Goal: Task Accomplishment & Management: Complete application form

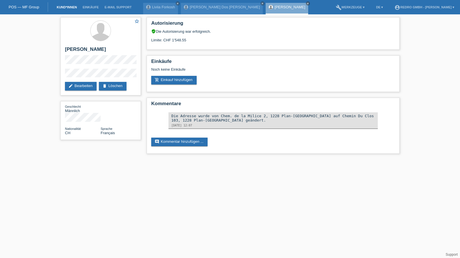
click at [70, 9] on link "Kund*innen" at bounding box center [67, 6] width 26 height 3
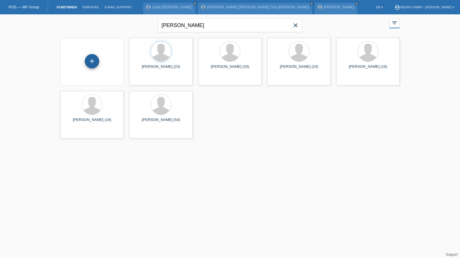
click at [96, 64] on div "+" at bounding box center [92, 61] width 14 height 14
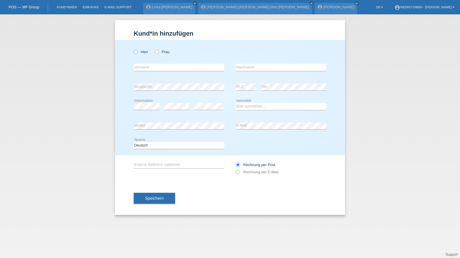
click at [146, 52] on label "Herr" at bounding box center [141, 52] width 14 height 4
click at [138, 52] on input "Herr" at bounding box center [136, 52] width 4 height 4
radio input "true"
click at [162, 54] on label "Frau" at bounding box center [162, 52] width 15 height 4
click at [159, 54] on input "Frau" at bounding box center [157, 52] width 4 height 4
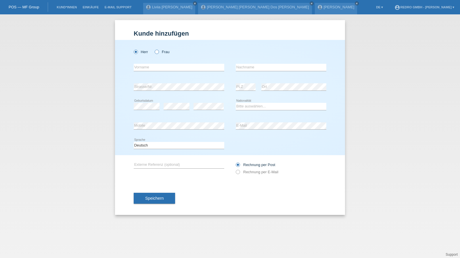
radio input "true"
click at [154, 66] on input "text" at bounding box center [179, 67] width 91 height 7
type input "[PERSON_NAME]"
type input "Frautschi"
select select "CH"
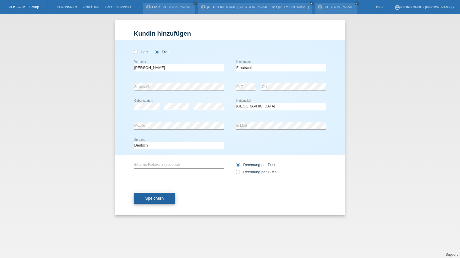
click at [155, 194] on button "Speichern" at bounding box center [154, 198] width 41 height 11
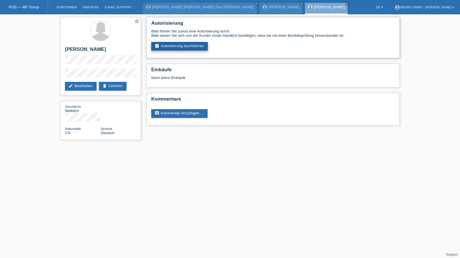
click at [191, 43] on link "assignment_turned_in Autorisierung durchführen" at bounding box center [179, 46] width 57 height 9
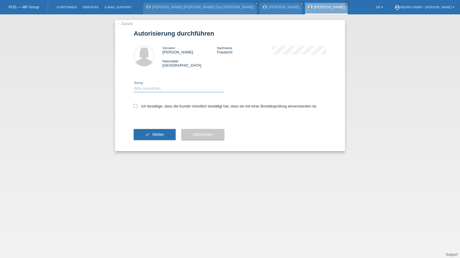
drag, startPoint x: 146, startPoint y: 88, endPoint x: 146, endPoint y: 92, distance: 3.5
click at [146, 88] on select "Bitte auswählen CHF 1.00 - CHF 499.00 CHF 500.00 - CHF 1'999.00 CHF 2'000.00 - …" at bounding box center [179, 88] width 91 height 7
select select "1"
click at [134, 85] on select "Bitte auswählen CHF 1.00 - CHF 499.00 CHF 500.00 - CHF 1'999.00 CHF 2'000.00 - …" at bounding box center [179, 88] width 91 height 7
click at [145, 108] on label "Ich bestätige, dass die Kundin mündlich bestätigt hat, dass sie mit einer Bonit…" at bounding box center [226, 106] width 184 height 4
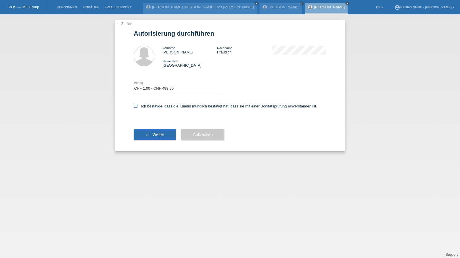
click at [138, 108] on input "Ich bestätige, dass die Kundin mündlich bestätigt hat, dass sie mit einer Bonit…" at bounding box center [136, 106] width 4 height 4
checkbox input "true"
click at [149, 131] on button "check Weiter" at bounding box center [155, 134] width 42 height 11
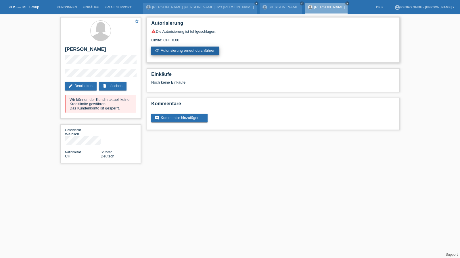
click at [177, 50] on link "refresh Autorisierung erneut durchführen" at bounding box center [185, 51] width 68 height 9
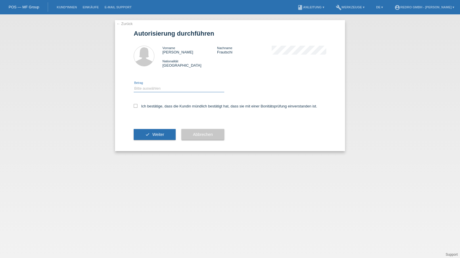
click at [159, 90] on select "Bitte auswählen CHF 1.00 - CHF 499.00 CHF 500.00 - CHF 1'999.00 CHF 2'000.00 - …" at bounding box center [179, 88] width 91 height 7
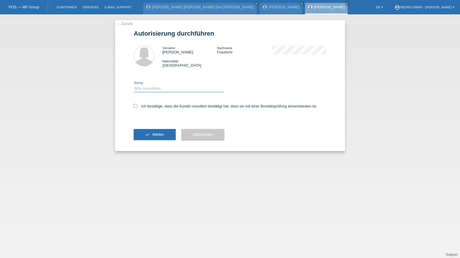
select select "1"
click at [134, 85] on select "Bitte auswählen CHF 1.00 - CHF 499.00 CHF 500.00 - CHF 1'999.00 CHF 2'000.00 - …" at bounding box center [179, 88] width 91 height 7
click at [155, 106] on label "Ich bestätige, dass die Kundin mündlich bestätigt hat, dass sie mit einer Bonit…" at bounding box center [226, 106] width 184 height 4
click at [138, 106] on input "Ich bestätige, dass die Kundin mündlich bestätigt hat, dass sie mit einer Bonit…" at bounding box center [136, 106] width 4 height 4
checkbox input "true"
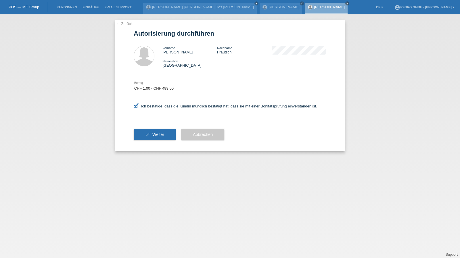
click at [155, 142] on div "check Weiter" at bounding box center [155, 134] width 42 height 33
click at [156, 139] on button "check Weiter" at bounding box center [155, 134] width 42 height 11
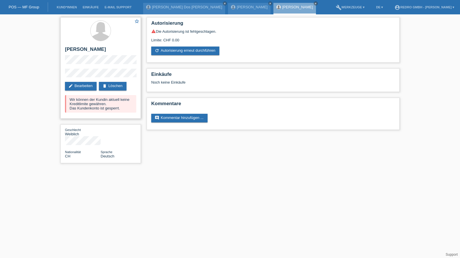
click at [79, 51] on h2 "[PERSON_NAME]" at bounding box center [100, 51] width 71 height 9
copy div "[PERSON_NAME]"
click at [73, 68] on div "star_border Stefanie Frautschi edit Bearbeiten delete Löschen Wir können der Ku…" at bounding box center [100, 68] width 81 height 102
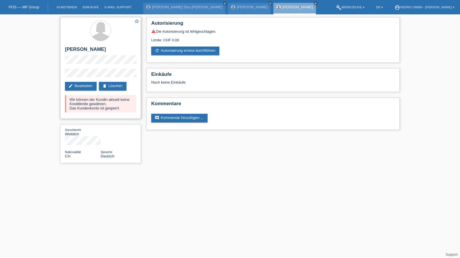
click at [61, 76] on div "star_border Stefanie Frautschi edit Bearbeiten delete Löschen Wir können der Ku…" at bounding box center [100, 68] width 81 height 102
click at [66, 9] on link "Kund*innen" at bounding box center [67, 6] width 26 height 3
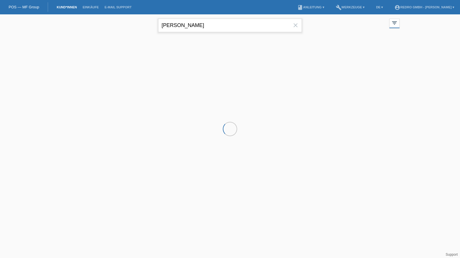
click at [194, 24] on input "[PERSON_NAME]" at bounding box center [230, 26] width 144 height 14
type input "[PERSON_NAME]"
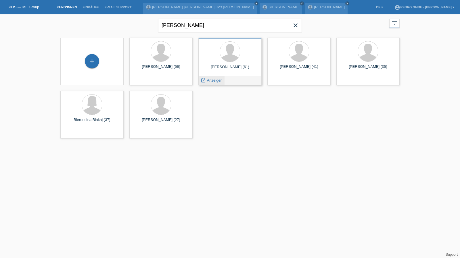
click at [216, 81] on span "Anzeigen" at bounding box center [215, 80] width 16 height 4
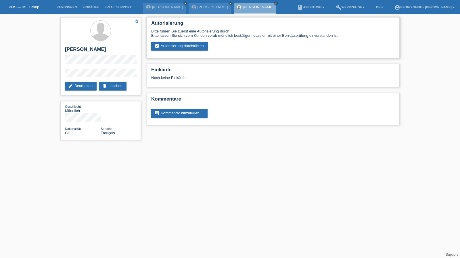
click at [188, 52] on div "Autorisierung Bitte führen Sie zuerst eine Autorisierung durch. Bitte lassen Si…" at bounding box center [273, 37] width 253 height 41
click at [188, 48] on link "assignment_turned_in Autorisierung durchführen" at bounding box center [179, 46] width 57 height 9
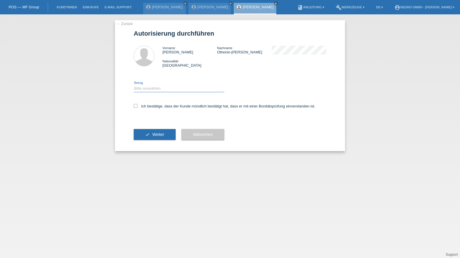
click at [158, 88] on select "Bitte auswählen CHF 1.00 - CHF 499.00 CHF 500.00 - CHF 1'999.00 CHF 2'000.00 - …" at bounding box center [179, 88] width 91 height 7
select select "1"
click at [134, 85] on select "Bitte auswählen CHF 1.00 - CHF 499.00 CHF 500.00 - CHF 1'999.00 CHF 2'000.00 - …" at bounding box center [179, 88] width 91 height 7
click at [153, 106] on label "Ich bestätige, dass der Kunde mündlich bestätigt hat, dass er mit einer Bonität…" at bounding box center [225, 106] width 182 height 4
click at [138, 106] on input "Ich bestätige, dass der Kunde mündlich bestätigt hat, dass er mit einer Bonität…" at bounding box center [136, 106] width 4 height 4
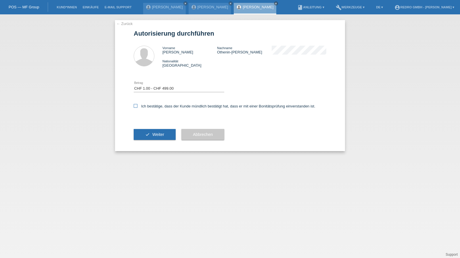
checkbox input "true"
click at [152, 134] on button "check Weiter" at bounding box center [155, 134] width 42 height 11
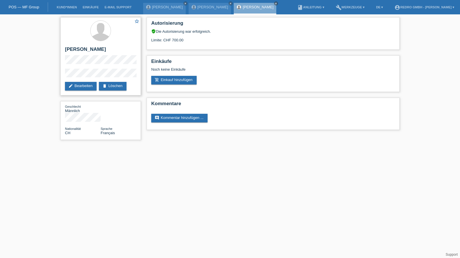
click at [83, 50] on h2 "[PERSON_NAME]" at bounding box center [100, 51] width 71 height 9
copy div "[PERSON_NAME]"
click at [60, 77] on div "star_border Didier Othenin-Girard edit Bearbeiten delete Löschen Geschlecht Män…" at bounding box center [101, 80] width 86 height 132
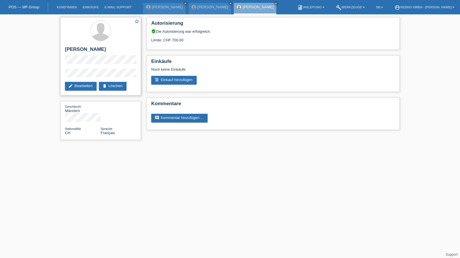
click at [114, 76] on div "star_border Didier Othenin-Girard edit Bearbeiten delete Löschen" at bounding box center [100, 56] width 81 height 78
click at [62, 77] on div "star_border Didier Othenin-Girard edit Bearbeiten delete Löschen" at bounding box center [100, 56] width 81 height 78
click at [84, 46] on div "star_border Didier Othenin-Girard edit Bearbeiten delete Löschen" at bounding box center [100, 56] width 81 height 78
click at [79, 50] on h2 "[PERSON_NAME]" at bounding box center [100, 51] width 71 height 9
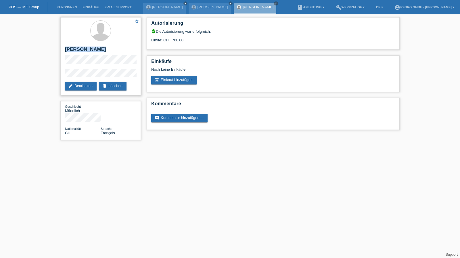
click at [79, 50] on h2 "[PERSON_NAME]" at bounding box center [100, 51] width 71 height 9
copy div "[PERSON_NAME]"
click at [64, 7] on link "Kund*innen" at bounding box center [67, 6] width 26 height 3
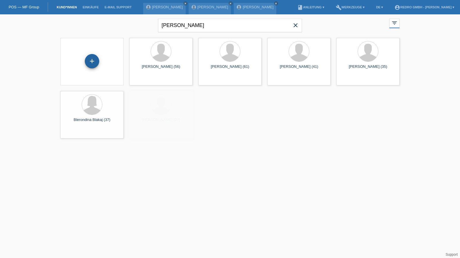
click at [90, 64] on div "+" at bounding box center [92, 61] width 14 height 14
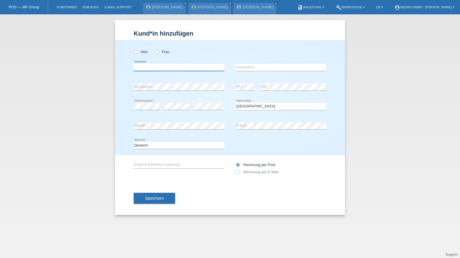
click at [160, 66] on input "text" at bounding box center [179, 67] width 91 height 7
type input "[PERSON_NAME]"
type input "Kubur"
select select "CH"
click at [144, 201] on button "Speichern" at bounding box center [154, 198] width 41 height 11
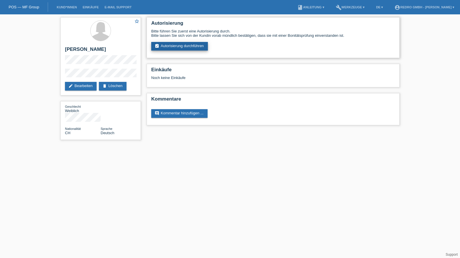
click at [188, 47] on link "assignment_turned_in Autorisierung durchführen" at bounding box center [179, 46] width 57 height 9
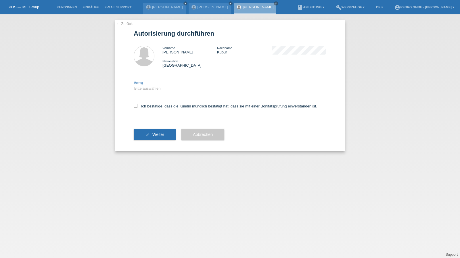
drag, startPoint x: 157, startPoint y: 86, endPoint x: 157, endPoint y: 92, distance: 5.8
click at [157, 86] on select "Bitte auswählen CHF 1.00 - CHF 499.00 CHF 500.00 - CHF 1'999.00 CHF 2'000.00 - …" at bounding box center [179, 88] width 91 height 7
select select "1"
click at [134, 85] on select "Bitte auswählen CHF 1.00 - CHF 499.00 CHF 500.00 - CHF 1'999.00 CHF 2'000.00 - …" at bounding box center [179, 88] width 91 height 7
click at [151, 107] on label "Ich bestätige, dass die Kundin mündlich bestätigt hat, dass sie mit einer Bonit…" at bounding box center [226, 106] width 184 height 4
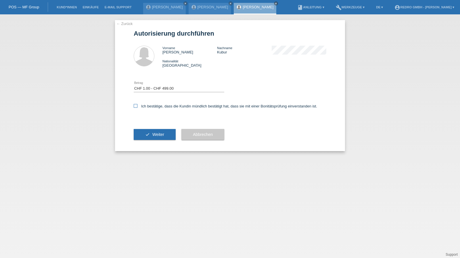
click at [138, 107] on input "Ich bestätige, dass die Kundin mündlich bestätigt hat, dass sie mit einer Bonit…" at bounding box center [136, 106] width 4 height 4
checkbox input "true"
click at [151, 130] on button "check Weiter" at bounding box center [155, 134] width 42 height 11
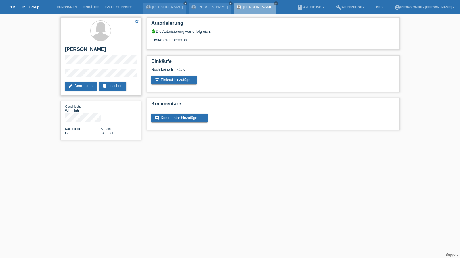
click at [81, 50] on h2 "[PERSON_NAME]" at bounding box center [100, 51] width 71 height 9
copy div "[PERSON_NAME]"
click at [55, 76] on div "star_border Samela Kubur edit Bearbeiten delete Löschen Geschlecht Weiblich Nat…" at bounding box center [230, 80] width 460 height 132
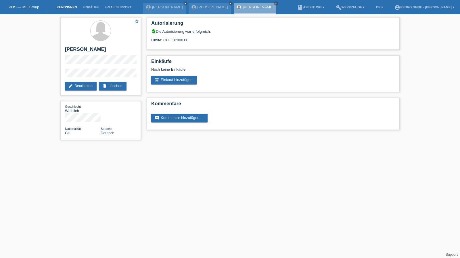
click at [70, 8] on link "Kund*innen" at bounding box center [67, 6] width 26 height 3
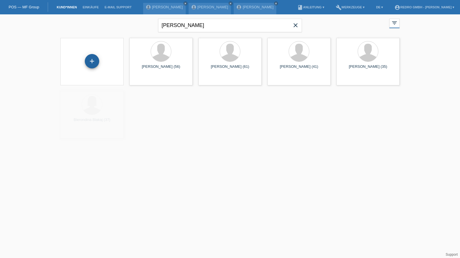
click at [90, 62] on div "+" at bounding box center [92, 61] width 14 height 14
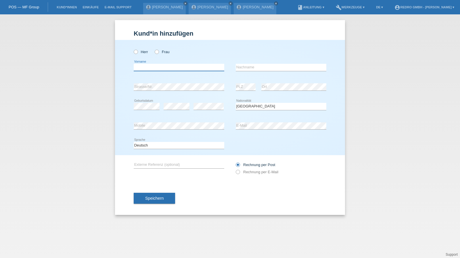
click at [162, 67] on input "text" at bounding box center [179, 67] width 91 height 7
type input "Bardhyl"
type input "Keci"
click at [145, 197] on span "Speichern" at bounding box center [154, 198] width 18 height 5
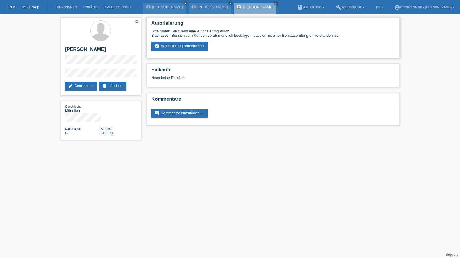
click at [191, 51] on div "Autorisierung Bitte führen Sie zuerst eine Autorisierung durch. Bitte lassen Si…" at bounding box center [273, 37] width 253 height 41
click at [191, 48] on link "assignment_turned_in Autorisierung durchführen" at bounding box center [179, 46] width 57 height 9
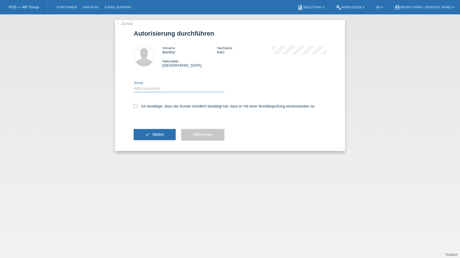
click at [148, 90] on select "Bitte auswählen CHF 1.00 - CHF 499.00 CHF 500.00 - CHF 1'999.00 CHF 2'000.00 - …" at bounding box center [179, 88] width 91 height 7
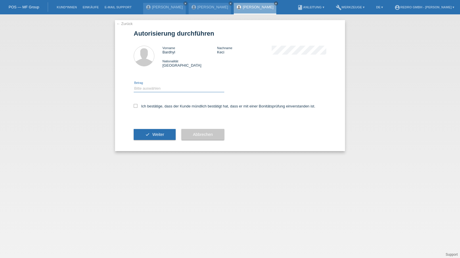
select select "1"
click at [134, 85] on select "Bitte auswählen CHF 1.00 - CHF 499.00 CHF 500.00 - CHF 1'999.00 CHF 2'000.00 - …" at bounding box center [179, 88] width 91 height 7
click at [148, 105] on label "Ich bestätige, dass der Kunde mündlich bestätigt hat, dass er mit einer Bonität…" at bounding box center [225, 106] width 182 height 4
click at [138, 105] on input "Ich bestätige, dass der Kunde mündlich bestätigt hat, dass er mit einer Bonität…" at bounding box center [136, 106] width 4 height 4
checkbox input "true"
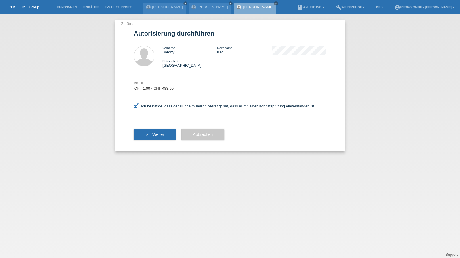
click at [153, 143] on div "check Weiter" at bounding box center [155, 134] width 42 height 33
click at [154, 134] on span "Weiter" at bounding box center [159, 134] width 12 height 5
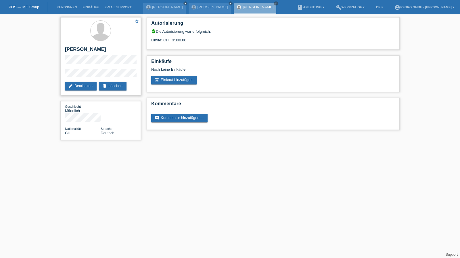
click at [75, 49] on h2 "[PERSON_NAME]" at bounding box center [100, 51] width 71 height 9
copy div "[PERSON_NAME]"
click at [62, 76] on div "star_border Bardhyl Keci edit Bearbeiten delete Löschen" at bounding box center [100, 56] width 81 height 78
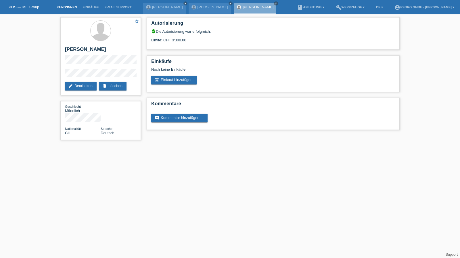
click at [64, 8] on link "Kund*innen" at bounding box center [67, 6] width 26 height 3
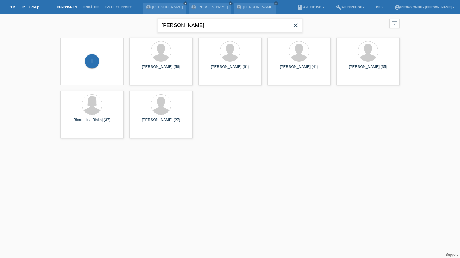
click at [184, 28] on input "didier" at bounding box center [230, 26] width 144 height 14
click at [92, 59] on div "+" at bounding box center [92, 61] width 14 height 14
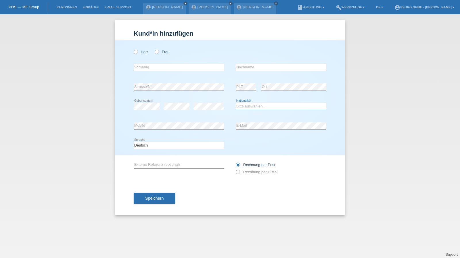
click at [245, 106] on select "Bitte auswählen... Schweiz Deutschland Liechtenstein Österreich ------------ Af…" at bounding box center [281, 106] width 91 height 7
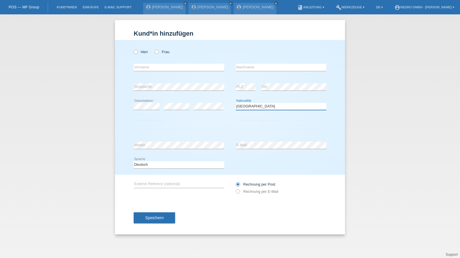
select select "PT"
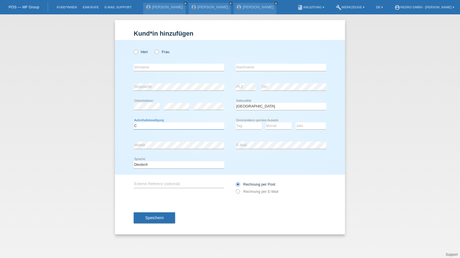
select select "B"
select select "21"
select select "05"
select select "2011"
click at [141, 52] on label "Herr" at bounding box center [141, 52] width 14 height 4
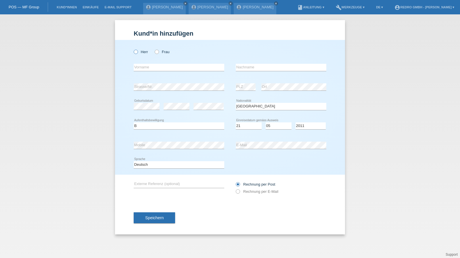
click at [138, 52] on input "Herr" at bounding box center [136, 52] width 4 height 4
radio input "true"
click at [144, 65] on input "text" at bounding box center [179, 67] width 91 height 7
type input "Bruno Ricardo"
type input "Almeida Neves"
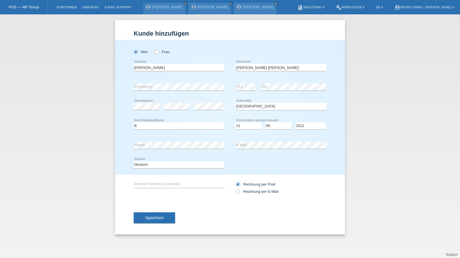
click at [181, 141] on div "error Mobile" at bounding box center [179, 146] width 91 height 20
click at [172, 149] on icon at bounding box center [179, 149] width 91 height 0
click at [164, 169] on icon at bounding box center [179, 169] width 91 height 0
click at [154, 165] on select "Deutsch Français Italiano English" at bounding box center [179, 164] width 91 height 7
select select "fr"
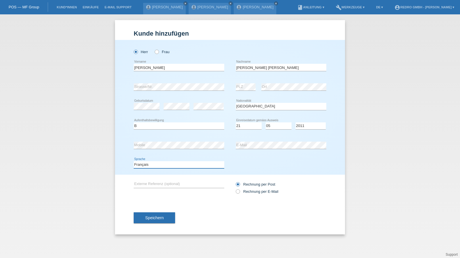
click at [134, 161] on select "Deutsch Français Italiano English" at bounding box center [179, 164] width 91 height 7
click at [142, 211] on div "Speichern" at bounding box center [230, 217] width 193 height 33
click at [140, 218] on button "Speichern" at bounding box center [154, 218] width 41 height 11
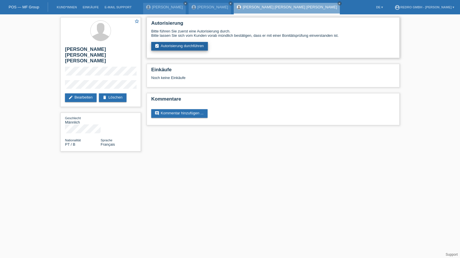
click at [189, 49] on link "assignment_turned_in Autorisierung durchführen" at bounding box center [179, 46] width 57 height 9
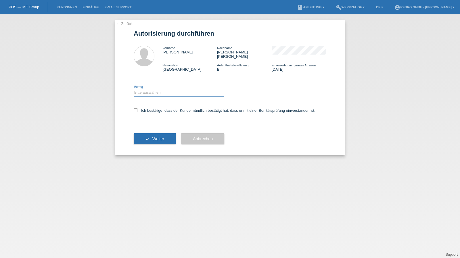
click at [159, 89] on select "Bitte auswählen CHF 1.00 - CHF 499.00 CHF 500.00 - CHF 1'999.00 CHF 2'000.00 - …" at bounding box center [179, 92] width 91 height 7
select select "1"
click at [134, 89] on select "Bitte auswählen CHF 1.00 - CHF 499.00 CHF 500.00 - CHF 1'999.00 CHF 2'000.00 - …" at bounding box center [179, 92] width 91 height 7
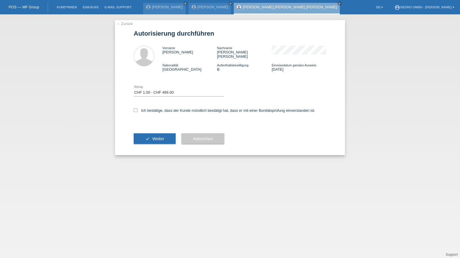
click at [148, 109] on div "Ich bestätige, dass der Kunde mündlich bestätigt hat, dass er mit einer Bonität…" at bounding box center [230, 113] width 193 height 20
click at [151, 110] on div "Ich bestätige, dass der Kunde mündlich bestätigt hat, dass er mit einer Bonität…" at bounding box center [230, 113] width 193 height 20
click at [150, 111] on div "Ich bestätige, dass der Kunde mündlich bestätigt hat, dass er mit einer Bonität…" at bounding box center [230, 113] width 193 height 20
click at [154, 108] on label "Ich bestätige, dass der Kunde mündlich bestätigt hat, dass er mit einer Bonität…" at bounding box center [225, 110] width 182 height 4
click at [138, 108] on input "Ich bestätige, dass der Kunde mündlich bestätigt hat, dass er mit einer Bonität…" at bounding box center [136, 110] width 4 height 4
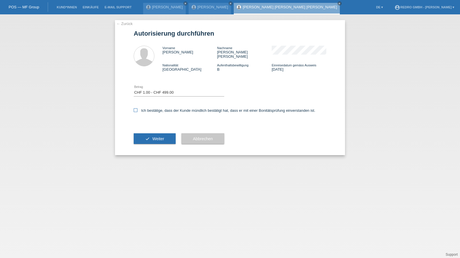
checkbox input "true"
click at [149, 134] on button "check Weiter" at bounding box center [155, 139] width 42 height 11
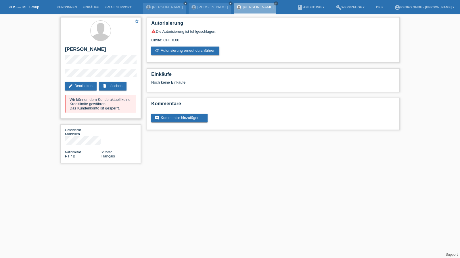
click at [114, 49] on h2 "[PERSON_NAME]" at bounding box center [100, 51] width 71 height 9
copy h2 "[PERSON_NAME]"
click at [67, 53] on h2 "[PERSON_NAME] [PERSON_NAME] [PERSON_NAME]" at bounding box center [100, 51] width 71 height 9
click at [101, 52] on h2 "[PERSON_NAME] [PERSON_NAME] [PERSON_NAME]" at bounding box center [100, 51] width 71 height 9
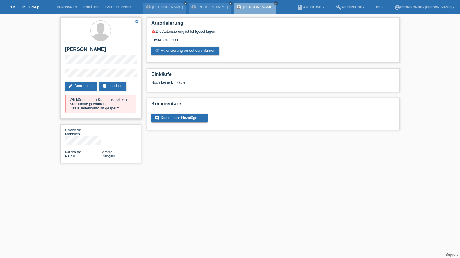
click at [101, 52] on h2 "[PERSON_NAME] [PERSON_NAME] [PERSON_NAME]" at bounding box center [100, 51] width 71 height 9
copy div "[PERSON_NAME] [PERSON_NAME] [PERSON_NAME]"
click at [64, 75] on div "star_border Bruno Ricardo Almeida Neves edit Bearbeiten delete Löschen Wir könn…" at bounding box center [100, 68] width 81 height 102
click at [63, 8] on link "Kund*innen" at bounding box center [67, 6] width 26 height 3
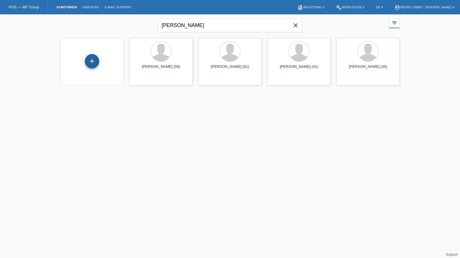
click at [94, 66] on div "+" at bounding box center [92, 61] width 14 height 10
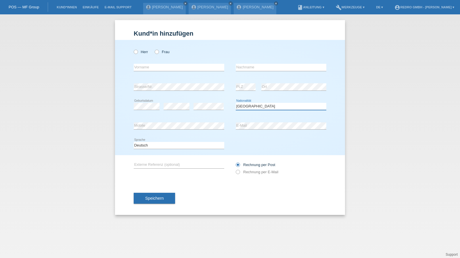
click at [261, 106] on select "Bitte auswählen... [GEOGRAPHIC_DATA] [GEOGRAPHIC_DATA] [GEOGRAPHIC_DATA] [GEOGR…" at bounding box center [281, 106] width 91 height 7
select select "SN"
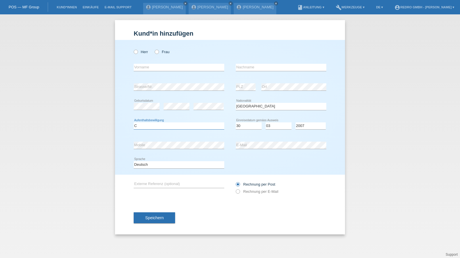
select select "C"
select select "30"
select select "03"
select select "2007"
click at [167, 72] on div "error Vorname" at bounding box center [179, 68] width 91 height 20
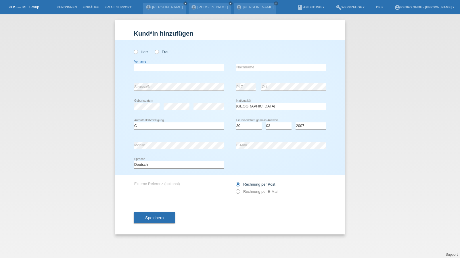
click at [167, 71] on input "text" at bounding box center [179, 67] width 91 height 7
type input "Gülcan"
type input "Akhan"
click at [269, 68] on input "Akhan" at bounding box center [281, 67] width 91 height 7
select select "TR"
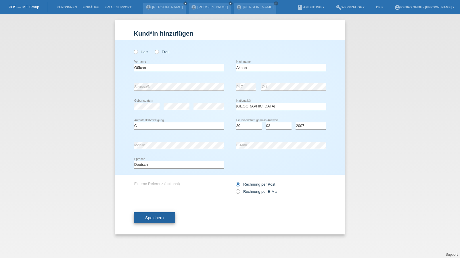
click at [156, 219] on span "Speichern" at bounding box center [154, 218] width 18 height 5
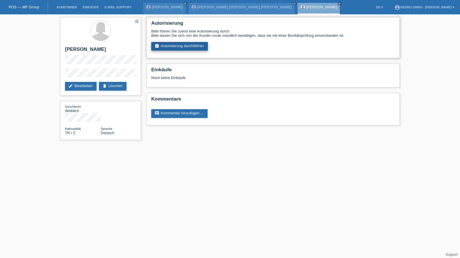
click at [189, 47] on link "assignment_turned_in Autorisierung durchführen" at bounding box center [179, 46] width 57 height 9
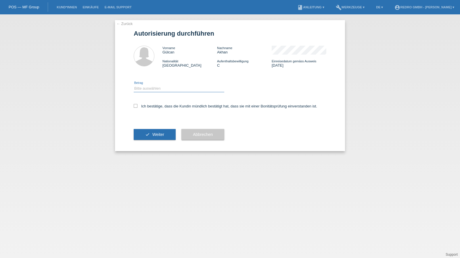
drag, startPoint x: 155, startPoint y: 87, endPoint x: 154, endPoint y: 92, distance: 5.1
click at [155, 87] on select "Bitte auswählen CHF 1.00 - CHF 499.00 CHF 500.00 - CHF 1'999.00 CHF 2'000.00 - …" at bounding box center [179, 88] width 91 height 7
select select "1"
click at [134, 85] on select "Bitte auswählen CHF 1.00 - CHF 499.00 CHF 500.00 - CHF 1'999.00 CHF 2'000.00 - …" at bounding box center [179, 88] width 91 height 7
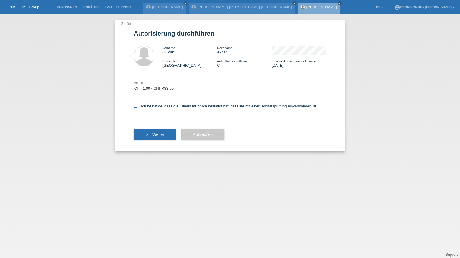
click at [151, 106] on label "Ich bestätige, dass die Kundin mündlich bestätigt hat, dass sie mit einer Bonit…" at bounding box center [226, 106] width 184 height 4
click at [138, 106] on input "Ich bestätige, dass die Kundin mündlich bestätigt hat, dass sie mit einer Bonit…" at bounding box center [136, 106] width 4 height 4
checkbox input "true"
click at [150, 131] on button "check Weiter" at bounding box center [155, 134] width 42 height 11
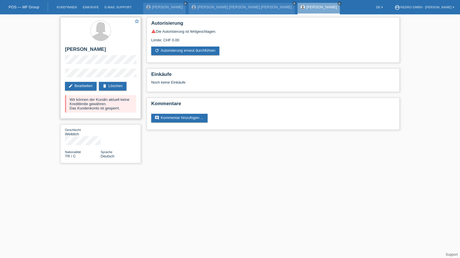
click at [78, 49] on h2 "[PERSON_NAME]" at bounding box center [100, 51] width 71 height 9
copy h2 "Gülcan"
click at [78, 48] on h2 "[PERSON_NAME]" at bounding box center [100, 51] width 71 height 9
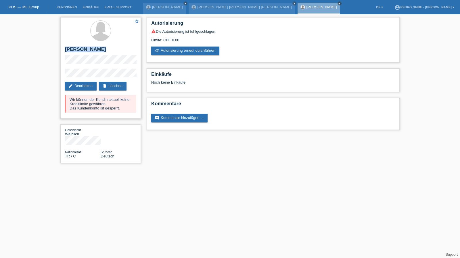
click at [78, 48] on h2 "[PERSON_NAME]" at bounding box center [100, 51] width 71 height 9
click at [63, 8] on link "Kund*innen" at bounding box center [67, 6] width 26 height 3
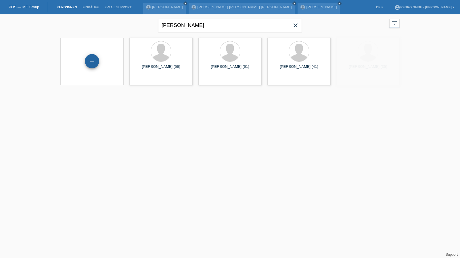
click at [92, 63] on div "+" at bounding box center [92, 61] width 14 height 14
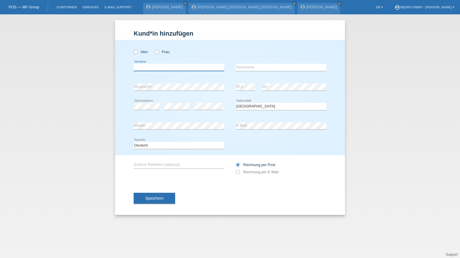
click at [165, 68] on input "text" at bounding box center [179, 67] width 91 height 7
type input "[PERSON_NAME]"
type input "[PERSON_NAME] [PERSON_NAME]"
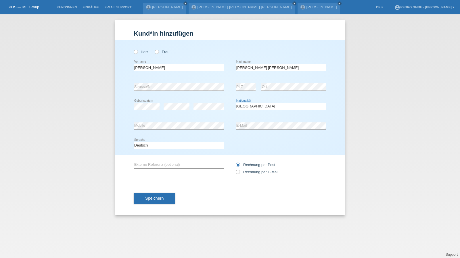
select select "CH"
click at [167, 197] on button "Speichern" at bounding box center [154, 198] width 41 height 11
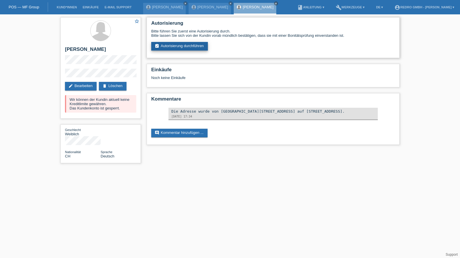
click at [190, 46] on link "assignment_turned_in Autorisierung durchführen" at bounding box center [179, 46] width 57 height 9
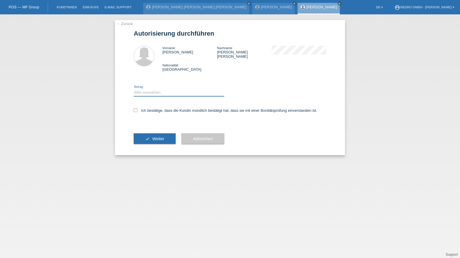
drag, startPoint x: 151, startPoint y: 89, endPoint x: 151, endPoint y: 92, distance: 3.2
click at [151, 89] on select "Bitte auswählen CHF 1.00 - CHF 499.00 CHF 500.00 - CHF 1'999.00 CHF 2'000.00 - …" at bounding box center [179, 92] width 91 height 7
select select "1"
click at [134, 89] on select "Bitte auswählen CHF 1.00 - CHF 499.00 CHF 500.00 - CHF 1'999.00 CHF 2'000.00 - …" at bounding box center [179, 92] width 91 height 7
click at [148, 108] on label "Ich bestätige, dass die Kundin mündlich bestätigt hat, dass sie mit einer Bonit…" at bounding box center [226, 110] width 184 height 4
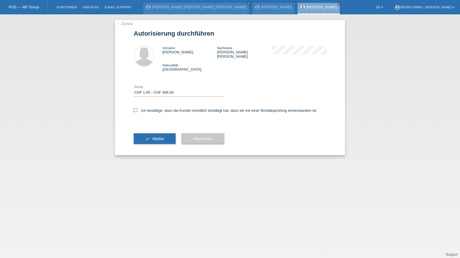
click at [138, 108] on input "Ich bestätige, dass die Kundin mündlich bestätigt hat, dass sie mit einer Bonit…" at bounding box center [136, 110] width 4 height 4
checkbox input "true"
click at [147, 137] on icon "check" at bounding box center [147, 139] width 5 height 5
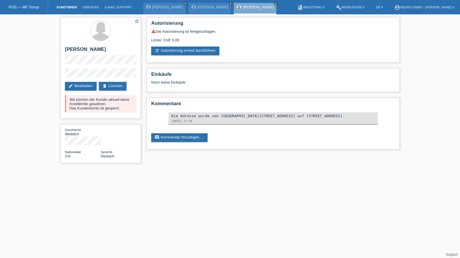
click at [66, 9] on link "Kund*innen" at bounding box center [67, 6] width 26 height 3
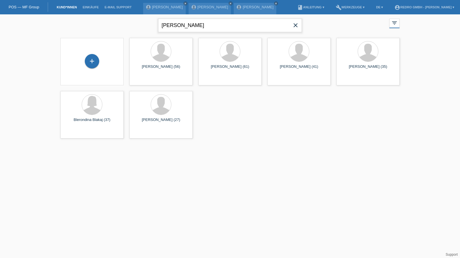
click at [198, 25] on input "[PERSON_NAME]" at bounding box center [230, 26] width 144 height 14
paste input "[PERSON_NAME]"
type input "[PERSON_NAME]"
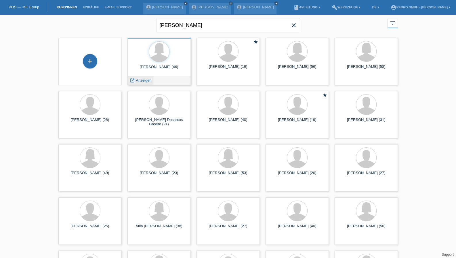
click at [143, 78] on span "Anzeigen" at bounding box center [144, 80] width 16 height 4
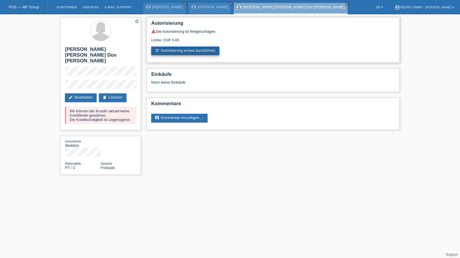
click at [190, 48] on link "refresh Autorisierung erneut durchführen" at bounding box center [185, 51] width 68 height 9
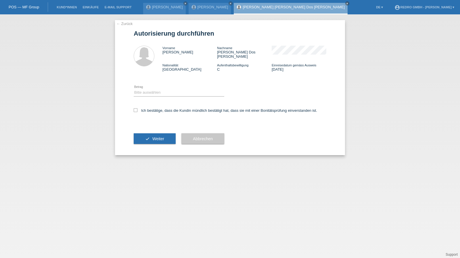
click at [148, 96] on icon at bounding box center [179, 96] width 91 height 0
click at [152, 91] on select "Bitte auswählen CHF 1.00 - CHF 499.00 CHF 500.00 - CHF 1'999.00 CHF 2'000.00 - …" at bounding box center [179, 92] width 91 height 7
select select "1"
click at [134, 89] on select "Bitte auswählen CHF 1.00 - CHF 499.00 CHF 500.00 - CHF 1'999.00 CHF 2'000.00 - …" at bounding box center [179, 92] width 91 height 7
click at [146, 108] on label "Ich bestätige, dass die Kundin mündlich bestätigt hat, dass sie mit einer Bonit…" at bounding box center [226, 110] width 184 height 4
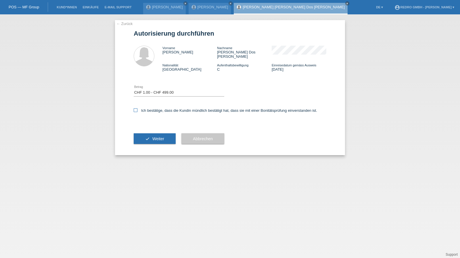
click at [138, 108] on input "Ich bestätige, dass die Kundin mündlich bestätigt hat, dass sie mit einer Bonit…" at bounding box center [136, 110] width 4 height 4
checkbox input "true"
click at [142, 135] on button "check Weiter" at bounding box center [155, 139] width 42 height 11
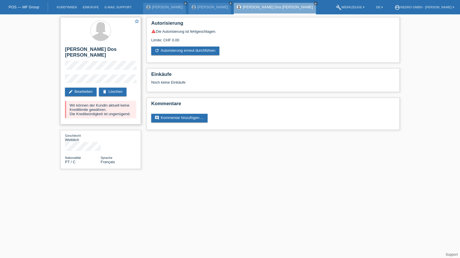
click at [97, 50] on h2 "[PERSON_NAME]" at bounding box center [100, 54] width 71 height 14
click at [97, 50] on h2 "[PERSON_NAME] [PERSON_NAME] Dos [PERSON_NAME]" at bounding box center [100, 54] width 71 height 14
copy div "[PERSON_NAME] [PERSON_NAME] Dos [PERSON_NAME]"
click at [58, 81] on div "star_border Alexandra Filomena Lopes Dos Santos Moreira edit Bearbeiten delete …" at bounding box center [101, 94] width 86 height 161
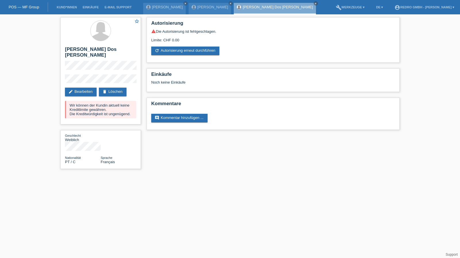
click at [73, 11] on li "Kund*innen" at bounding box center [67, 7] width 26 height 15
click at [72, 9] on link "Kund*innen" at bounding box center [67, 6] width 26 height 3
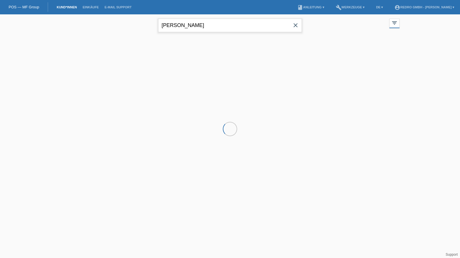
click at [222, 26] on input "Lopes dos santos Moreira" at bounding box center [230, 26] width 144 height 14
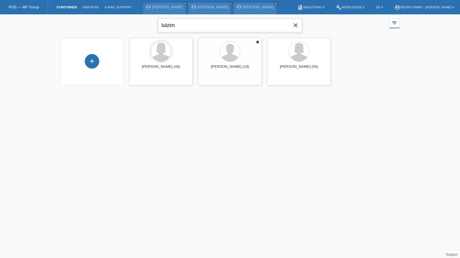
type input "lulzim"
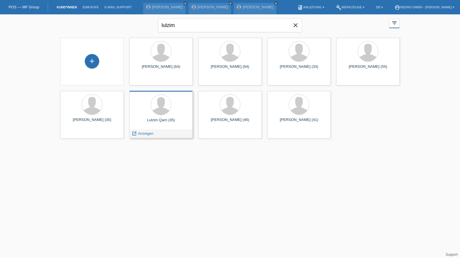
click at [141, 134] on span "Anzeigen" at bounding box center [146, 134] width 16 height 4
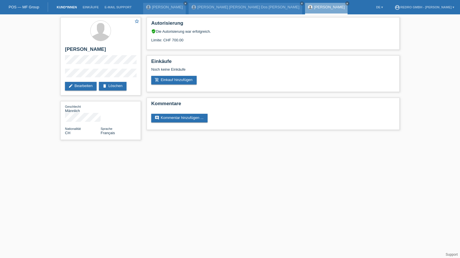
click at [62, 9] on link "Kund*innen" at bounding box center [67, 6] width 26 height 3
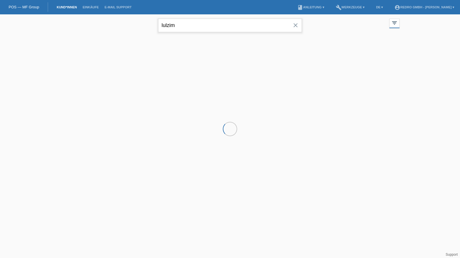
click at [196, 24] on input "lulzim" at bounding box center [230, 26] width 144 height 14
paste input "Maxamud"
type input "Maxamud"
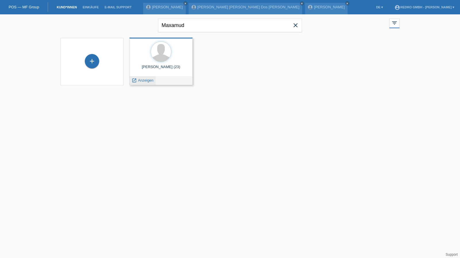
click at [144, 81] on span "Anzeigen" at bounding box center [146, 80] width 16 height 4
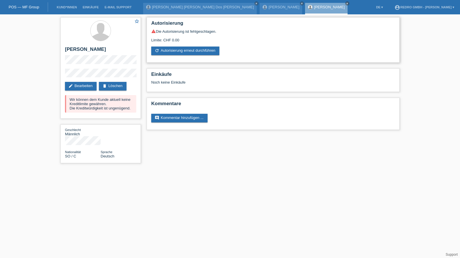
click at [217, 56] on div "Autorisierung warning Die Autorisierung ist fehlgeschlagen. Limite: CHF 0.00 re…" at bounding box center [273, 39] width 253 height 45
click at [215, 54] on link "refresh Autorisierung erneut durchführen" at bounding box center [185, 51] width 68 height 9
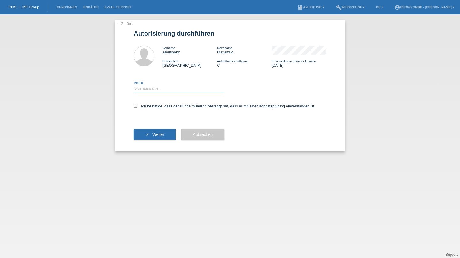
click at [158, 91] on select "Bitte auswählen CHF 1.00 - CHF 499.00 CHF 500.00 - CHF 1'999.00 CHF 2'000.00 - …" at bounding box center [179, 88] width 91 height 7
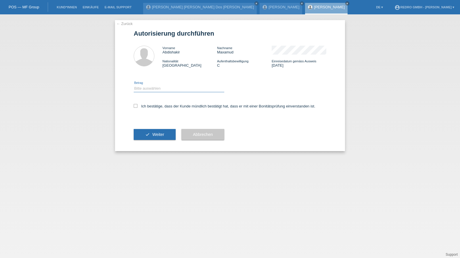
select select "1"
click at [134, 85] on select "Bitte auswählen CHF 1.00 - CHF 499.00 CHF 500.00 - CHF 1'999.00 CHF 2'000.00 - …" at bounding box center [179, 88] width 91 height 7
click at [151, 109] on div "Ich bestätige, dass der Kunde mündlich bestätigt hat, dass er mit einer Bonität…" at bounding box center [230, 108] width 193 height 20
click at [152, 106] on label "Ich bestätige, dass der Kunde mündlich bestätigt hat, dass er mit einer Bonität…" at bounding box center [225, 106] width 182 height 4
click at [138, 106] on input "Ich bestätige, dass der Kunde mündlich bestätigt hat, dass er mit einer Bonität…" at bounding box center [136, 106] width 4 height 4
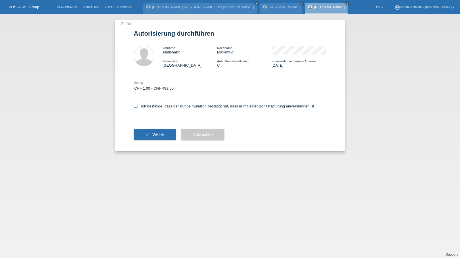
checkbox input "true"
click at [150, 134] on button "check Weiter" at bounding box center [155, 134] width 42 height 11
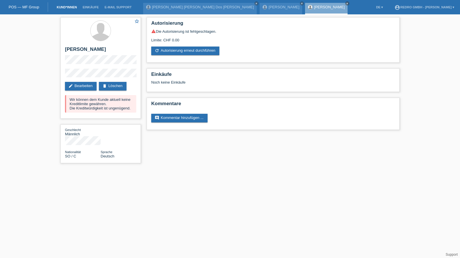
click at [71, 7] on link "Kund*innen" at bounding box center [67, 6] width 26 height 3
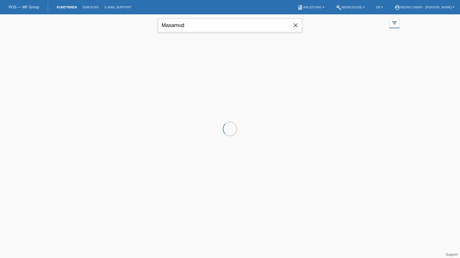
click at [198, 25] on input "Maxamud" at bounding box center [230, 26] width 144 height 14
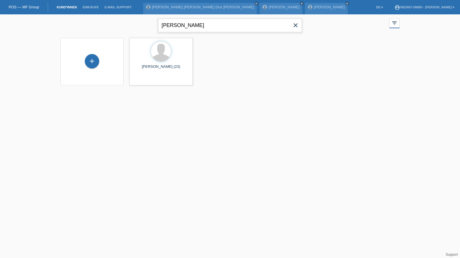
type input "muratovic"
click at [212, 80] on span "Anzeigen" at bounding box center [215, 80] width 16 height 4
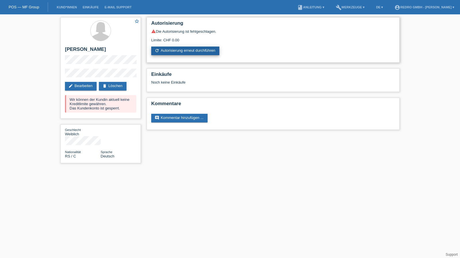
click at [175, 52] on link "refresh Autorisierung erneut durchführen" at bounding box center [185, 51] width 68 height 9
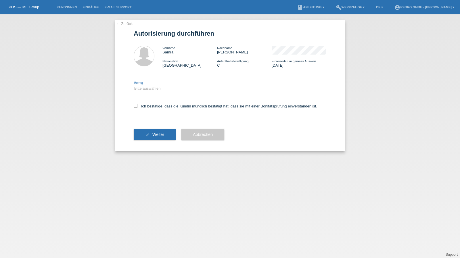
click at [154, 91] on select "Bitte auswählen CHF 1.00 - CHF 499.00 CHF 500.00 - CHF 1'999.00 CHF 2'000.00 - …" at bounding box center [179, 88] width 91 height 7
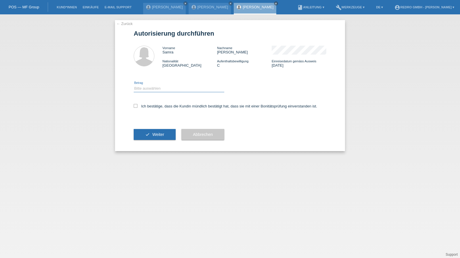
select select "1"
click at [134, 85] on select "Bitte auswählen CHF 1.00 - CHF 499.00 CHF 500.00 - CHF 1'999.00 CHF 2'000.00 - …" at bounding box center [179, 88] width 91 height 7
click at [149, 110] on div "Ich bestätige, dass die Kundin mündlich bestätigt hat, dass sie mit einer Bonit…" at bounding box center [230, 108] width 193 height 20
click at [154, 110] on div "Ich bestätige, dass die Kundin mündlich bestätigt hat, dass sie mit einer Bonit…" at bounding box center [230, 108] width 193 height 20
click at [155, 109] on div "Ich bestätige, dass die Kundin mündlich bestätigt hat, dass sie mit einer Bonit…" at bounding box center [230, 108] width 193 height 20
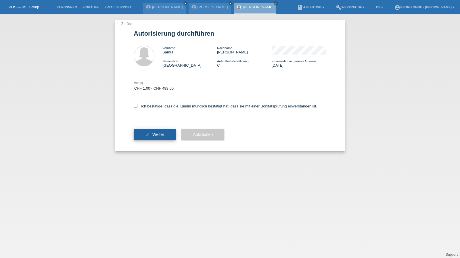
click at [151, 130] on button "check Weiter" at bounding box center [155, 134] width 42 height 11
click at [154, 107] on label "Ich bestätige, dass die Kundin mündlich bestätigt hat, dass sie mit einer Bonit…" at bounding box center [226, 106] width 184 height 4
click at [138, 107] on input "Ich bestätige, dass die Kundin mündlich bestätigt hat, dass sie mit einer Bonit…" at bounding box center [136, 106] width 4 height 4
checkbox input "true"
click at [151, 134] on button "check Weiter" at bounding box center [155, 134] width 42 height 11
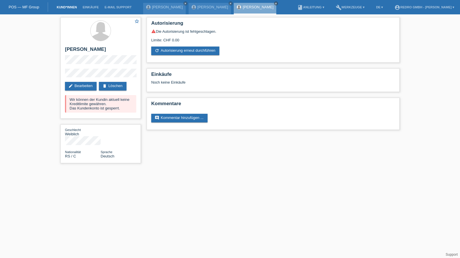
click at [58, 7] on link "Kund*innen" at bounding box center [67, 6] width 26 height 3
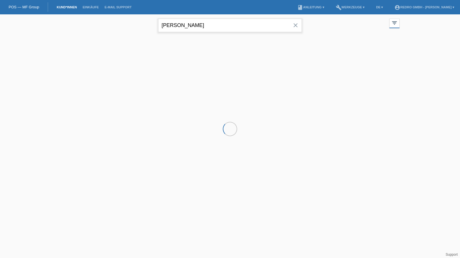
click at [209, 25] on input "[PERSON_NAME]" at bounding box center [230, 26] width 144 height 14
drag, startPoint x: 0, startPoint y: 0, endPoint x: 209, endPoint y: 25, distance: 210.7
click at [209, 25] on input "[PERSON_NAME]" at bounding box center [230, 26] width 144 height 14
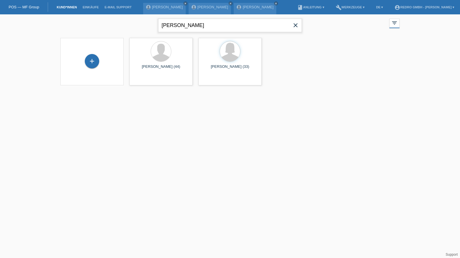
type input "hirschi"
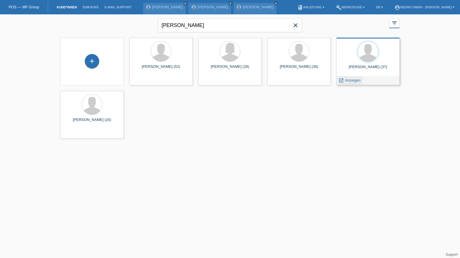
click at [355, 80] on span "Anzeigen" at bounding box center [353, 80] width 16 height 4
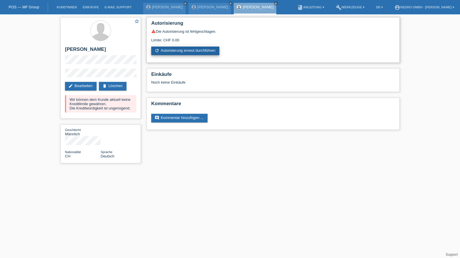
click at [174, 50] on link "refresh Autorisierung erneut durchführen" at bounding box center [185, 51] width 68 height 9
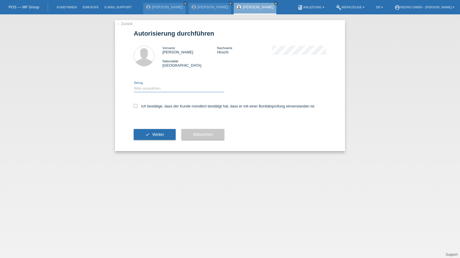
drag, startPoint x: 158, startPoint y: 89, endPoint x: 156, endPoint y: 92, distance: 3.6
click at [158, 89] on select "Bitte auswählen CHF 1.00 - CHF 499.00 CHF 500.00 - CHF 1'999.00 CHF 2'000.00 - …" at bounding box center [179, 88] width 91 height 7
select select "1"
click at [134, 85] on select "Bitte auswählen CHF 1.00 - CHF 499.00 CHF 500.00 - CHF 1'999.00 CHF 2'000.00 - …" at bounding box center [179, 88] width 91 height 7
click at [149, 106] on label "Ich bestätige, dass der Kunde mündlich bestätigt hat, dass er mit einer Bonität…" at bounding box center [225, 106] width 182 height 4
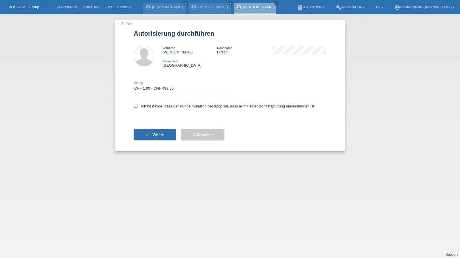
click at [138, 106] on input "Ich bestätige, dass der Kunde mündlich bestätigt hat, dass er mit einer Bonität…" at bounding box center [136, 106] width 4 height 4
checkbox input "true"
click at [148, 129] on div "check Weiter" at bounding box center [155, 134] width 42 height 33
click at [146, 138] on button "check Weiter" at bounding box center [155, 134] width 42 height 11
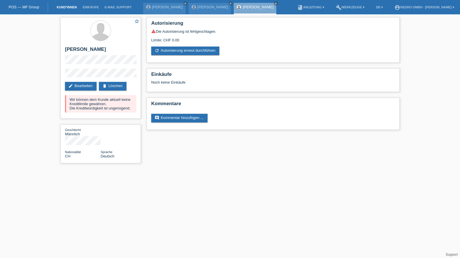
click at [63, 5] on link "Kund*innen" at bounding box center [67, 6] width 26 height 3
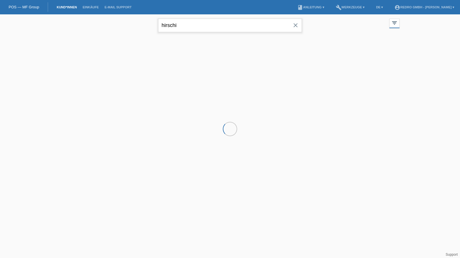
click at [207, 22] on input "hirschi" at bounding box center [230, 26] width 144 height 14
paste input "Duarte Cruz"
type input "Duarte Cruz"
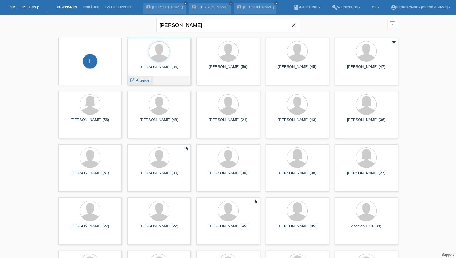
click at [147, 80] on span "Anzeigen" at bounding box center [144, 80] width 16 height 4
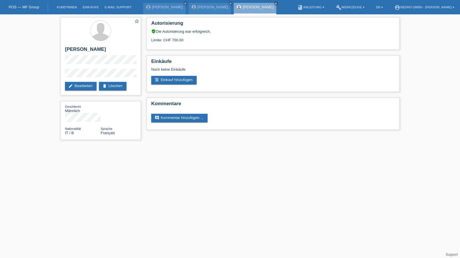
click at [61, 5] on li "Kund*innen" at bounding box center [67, 7] width 26 height 15
click at [61, 6] on link "Kund*innen" at bounding box center [67, 6] width 26 height 3
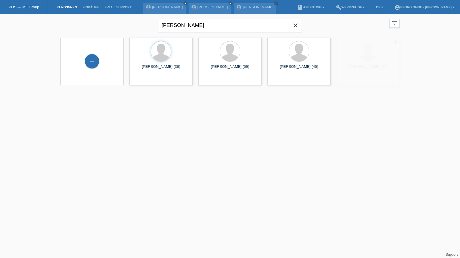
click at [100, 58] on div "+" at bounding box center [92, 61] width 54 height 15
click at [93, 61] on div "+" at bounding box center [92, 61] width 14 height 14
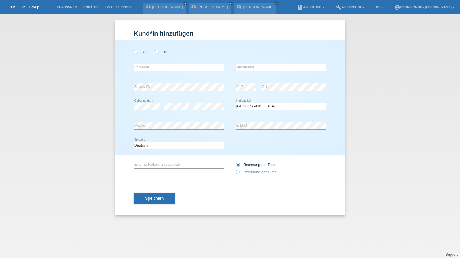
click at [64, 9] on li "Kund*innen" at bounding box center [67, 7] width 26 height 15
click at [64, 8] on link "Kund*innen" at bounding box center [67, 6] width 26 height 3
